Goal: Navigation & Orientation: Find specific page/section

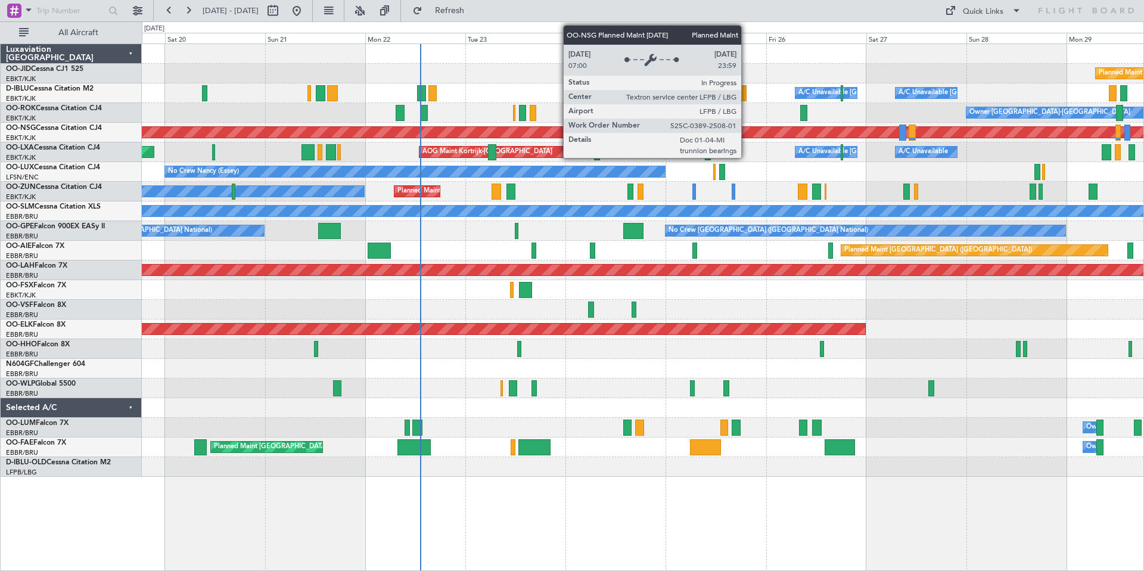
click at [746, 134] on div "Planned Maint [GEOGRAPHIC_DATA] ([GEOGRAPHIC_DATA])" at bounding box center [203, 132] width 2124 height 11
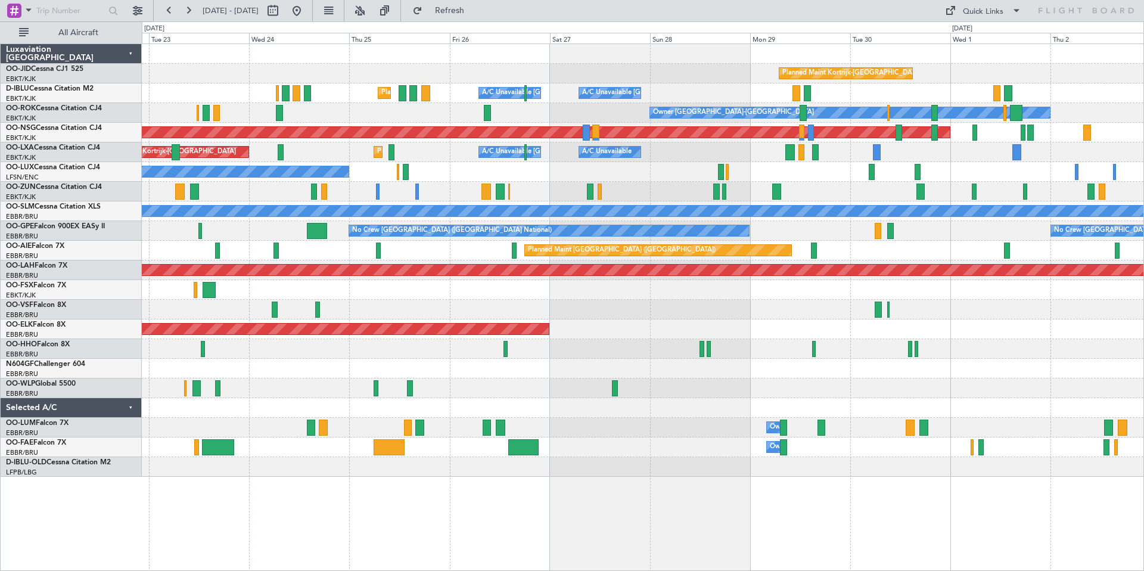
click at [422, 80] on div "Planned Maint Kortrijk-[GEOGRAPHIC_DATA]" at bounding box center [642, 74] width 1001 height 20
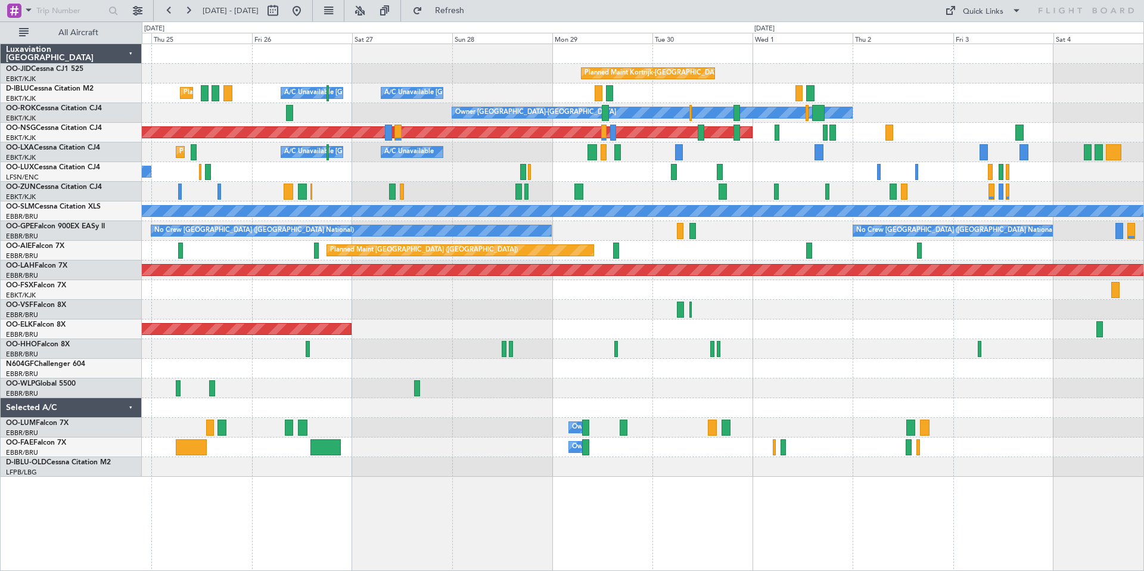
click at [385, 144] on div "Planned Maint Kortrijk-[GEOGRAPHIC_DATA] A/C Unavailable [GEOGRAPHIC_DATA] ([GE…" at bounding box center [642, 152] width 1001 height 20
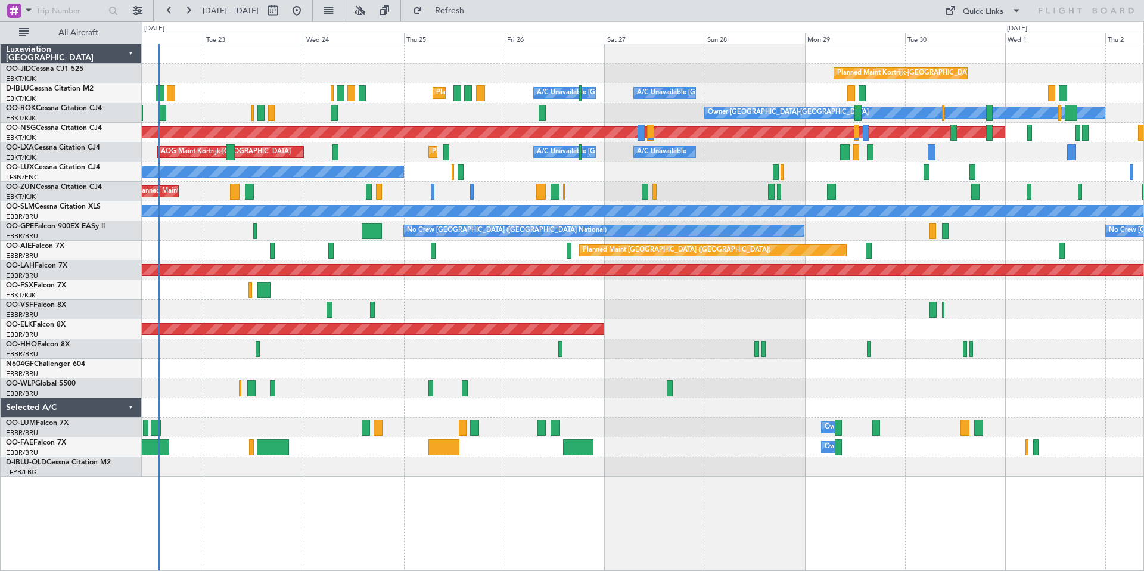
click at [638, 77] on div "Planned Maint Kortrijk-[GEOGRAPHIC_DATA]" at bounding box center [642, 74] width 1001 height 20
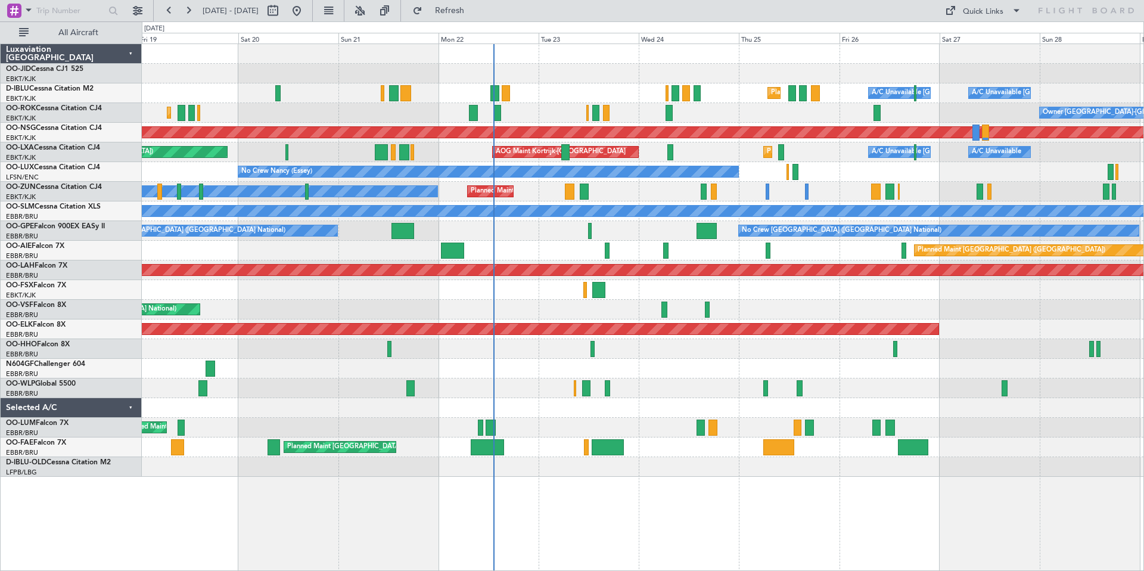
click at [714, 82] on div "Planned Maint Kortrijk-[GEOGRAPHIC_DATA]" at bounding box center [642, 74] width 1001 height 20
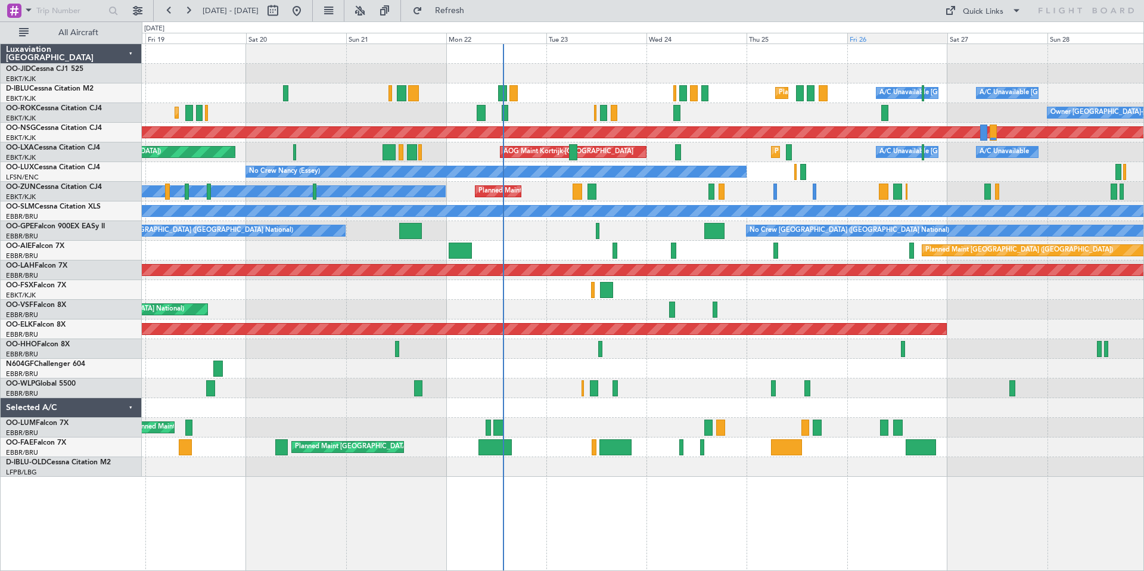
click at [918, 36] on div "Fri 26" at bounding box center [897, 38] width 100 height 11
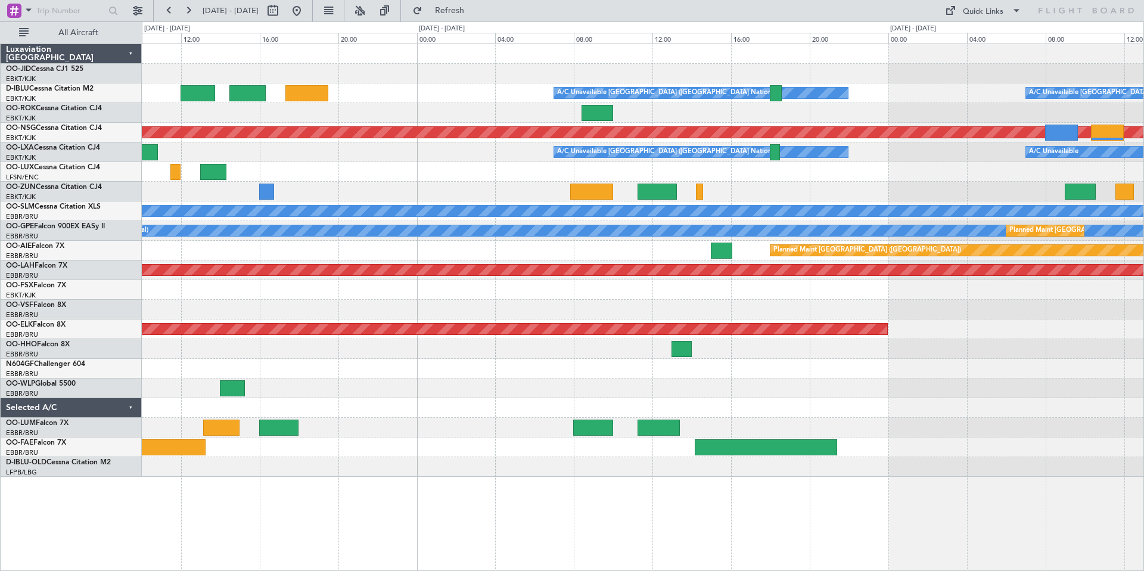
click at [822, 67] on div "A/C Unavailable [GEOGRAPHIC_DATA] ([GEOGRAPHIC_DATA] National) A/C Unavailable …" at bounding box center [642, 260] width 1001 height 432
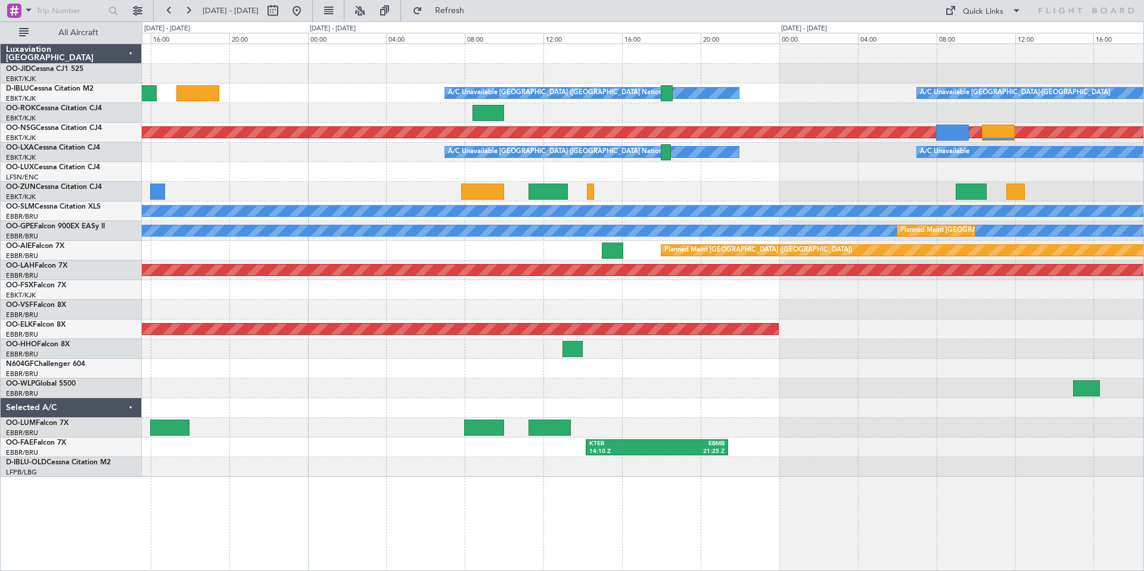
click at [447, 69] on div at bounding box center [642, 74] width 1001 height 20
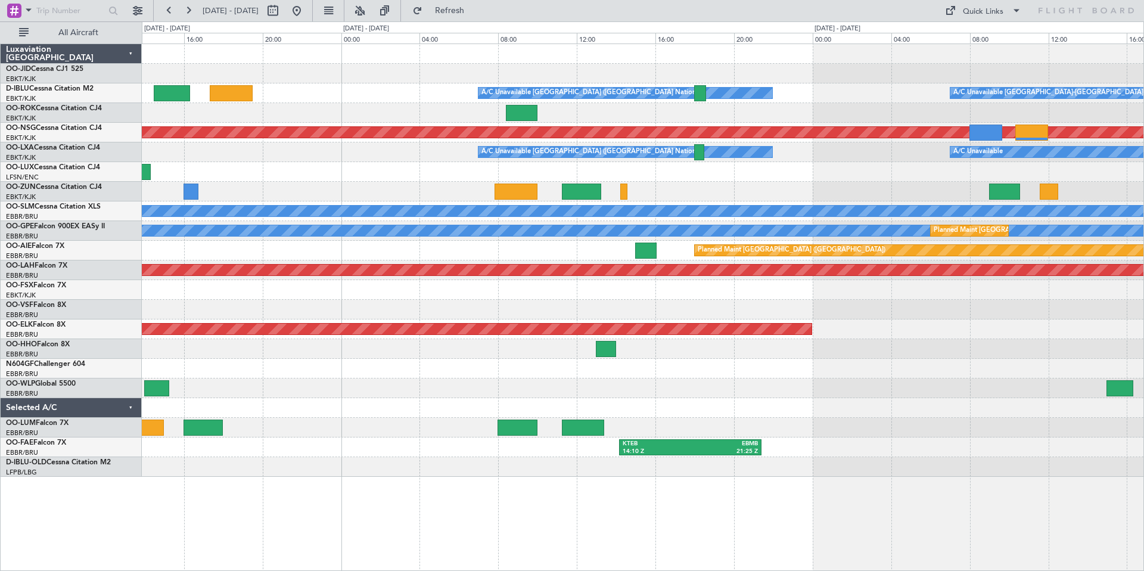
click at [537, 58] on div "A/C Unavailable [GEOGRAPHIC_DATA] ([GEOGRAPHIC_DATA] National) A/C Unavailable …" at bounding box center [642, 260] width 1001 height 432
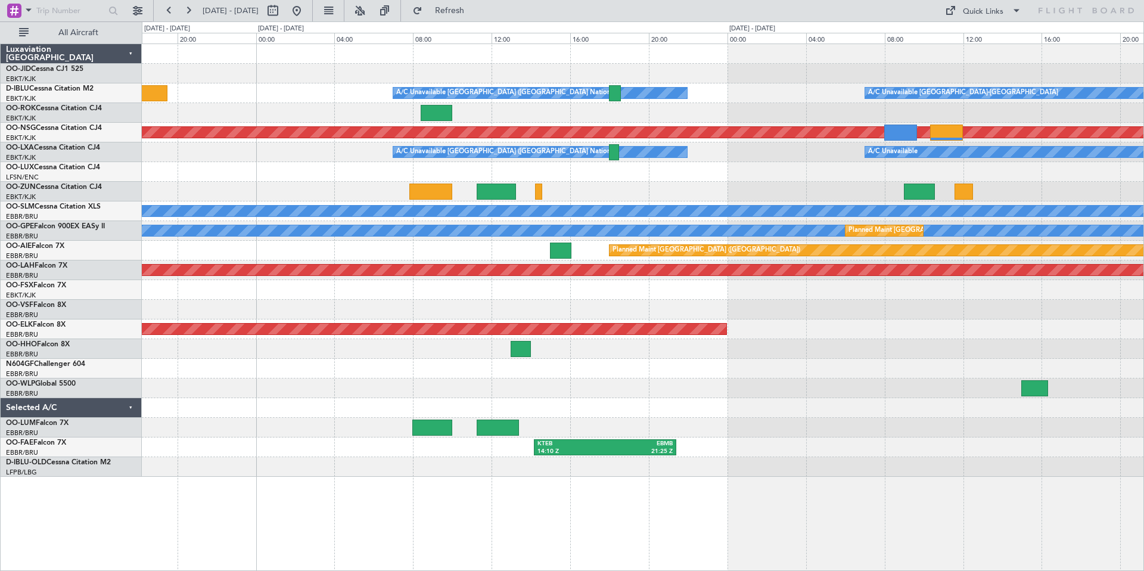
click at [216, 73] on div "A/C Unavailable [GEOGRAPHIC_DATA] ([GEOGRAPHIC_DATA] National) A/C Unavailable …" at bounding box center [642, 260] width 1001 height 432
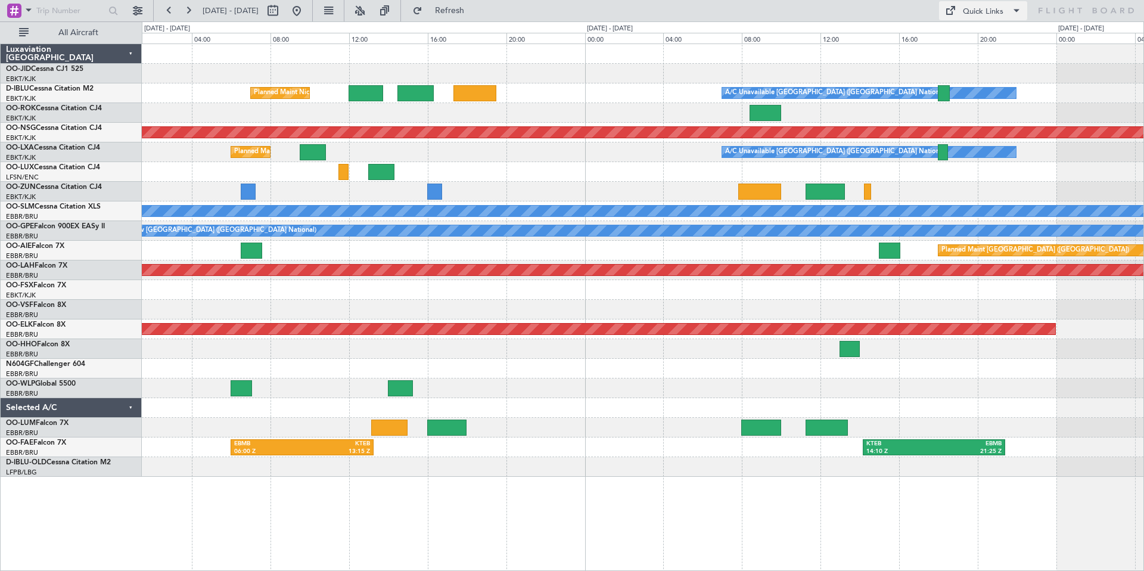
click at [983, 10] on div "Quick Links" at bounding box center [982, 12] width 41 height 12
click at [965, 39] on button "Trip Builder" at bounding box center [983, 39] width 89 height 29
